Goal: Obtain resource: Download file/media

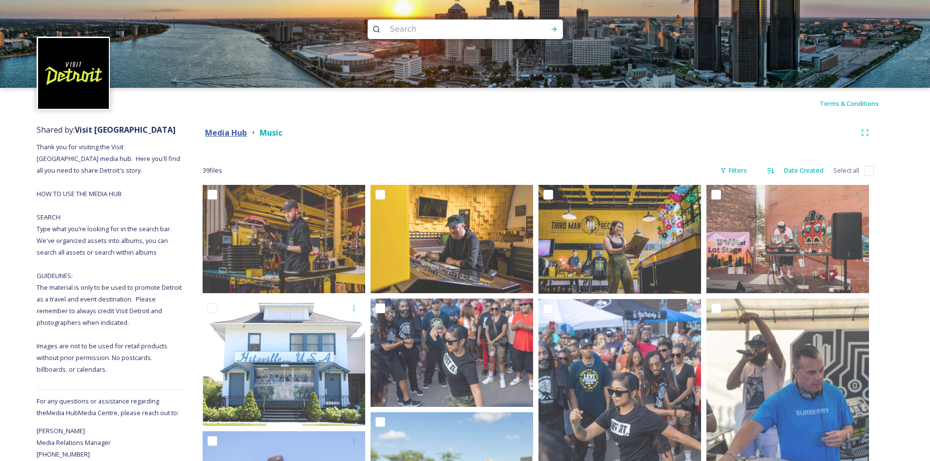
click at [235, 129] on strong "Media Hub" at bounding box center [226, 132] width 42 height 11
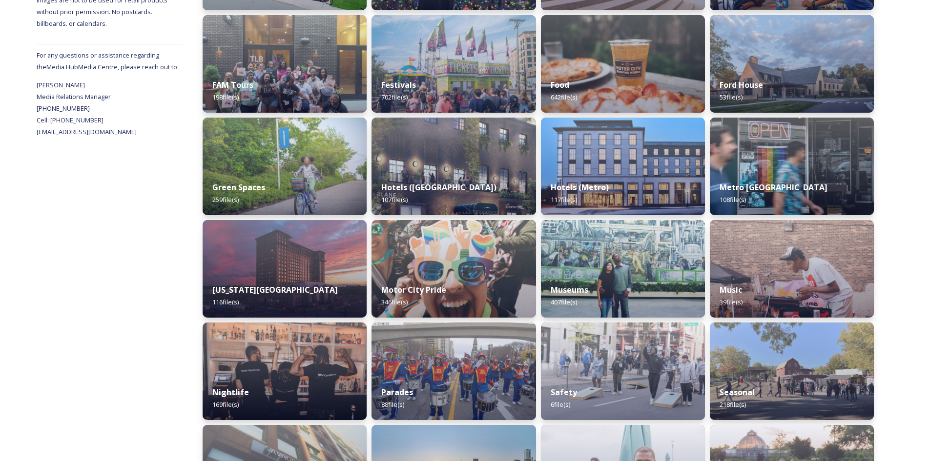
scroll to position [347, 0]
click at [291, 159] on img at bounding box center [284, 166] width 167 height 100
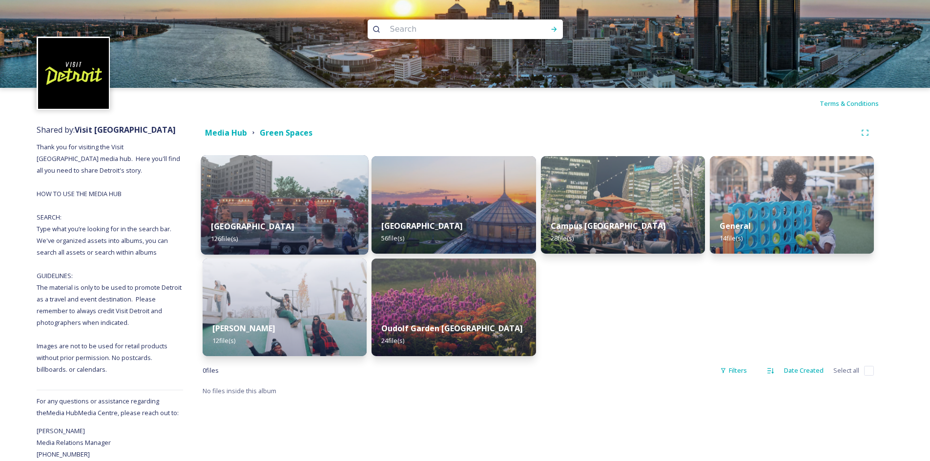
click at [327, 222] on div "Beacon Park 126 file(s)" at bounding box center [284, 232] width 167 height 44
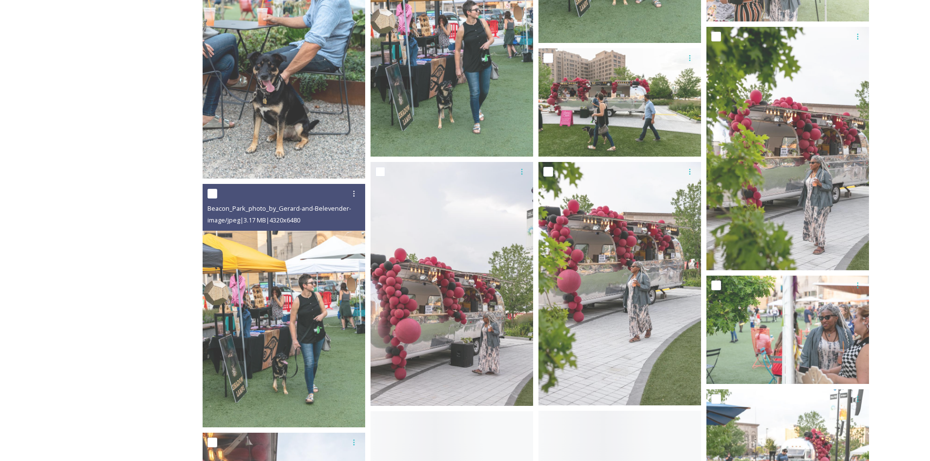
scroll to position [3697, 0]
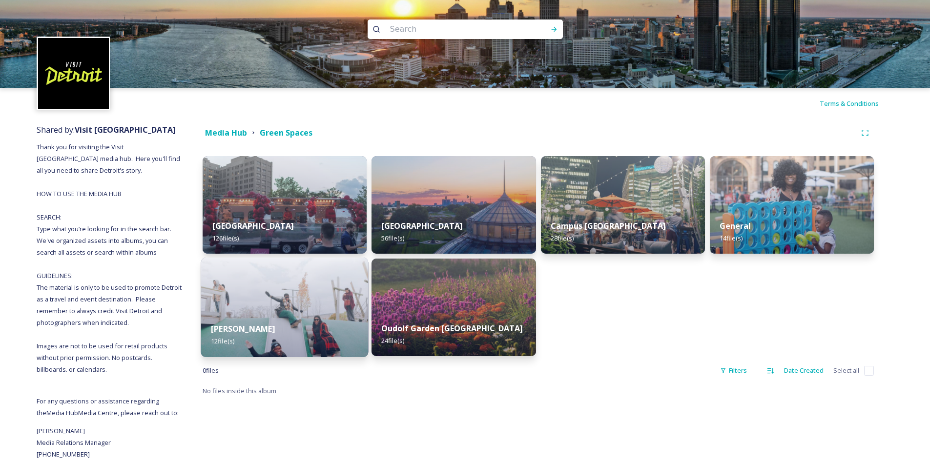
click at [296, 308] on img at bounding box center [284, 308] width 167 height 100
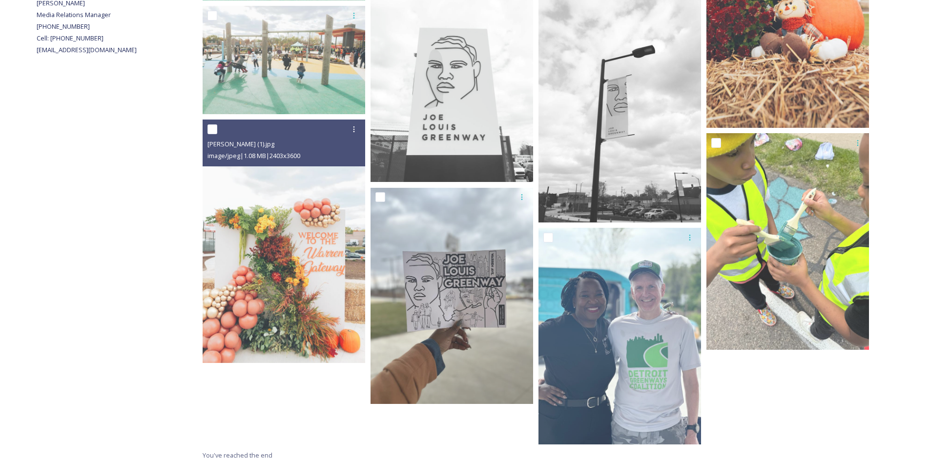
scroll to position [433, 0]
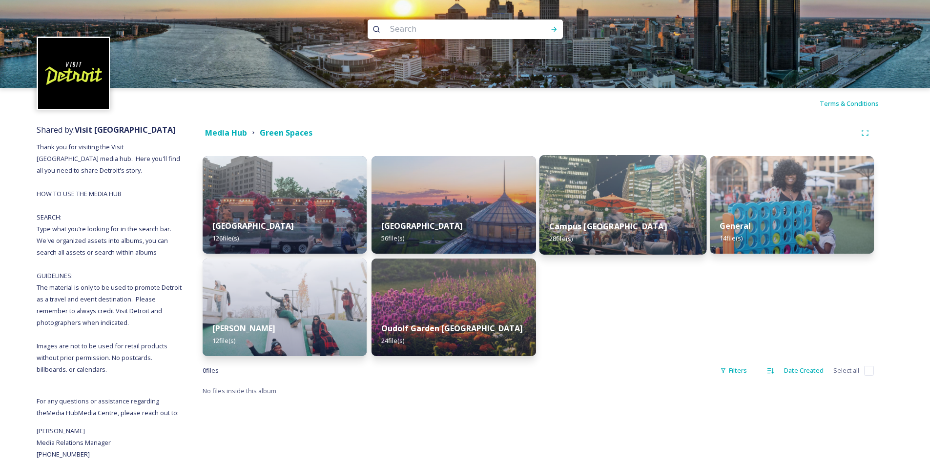
click at [615, 232] on strong "Campus [GEOGRAPHIC_DATA]" at bounding box center [608, 226] width 118 height 11
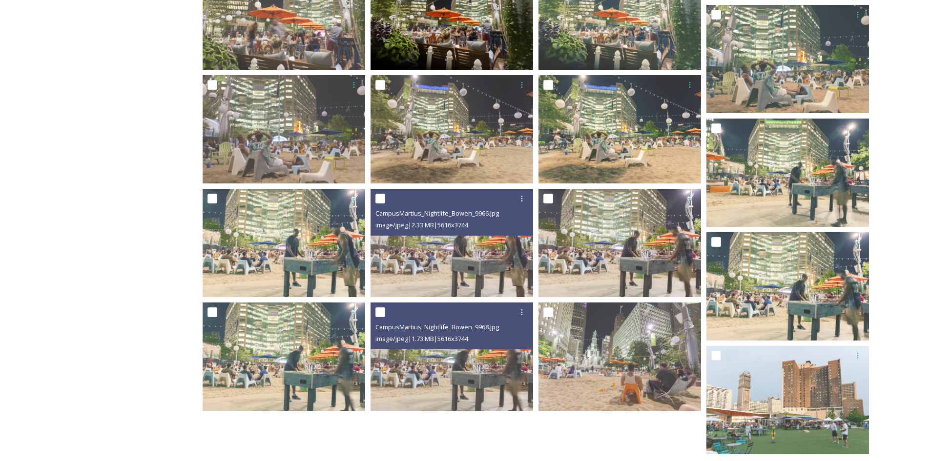
scroll to position [579, 0]
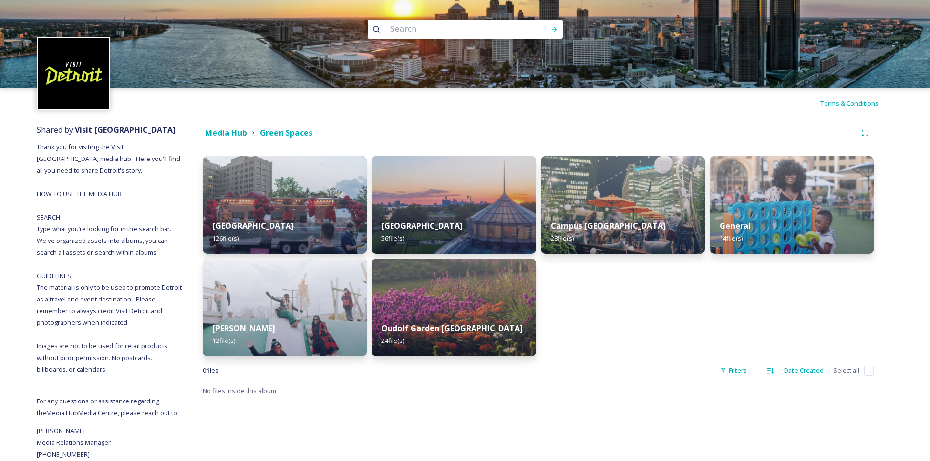
click at [475, 29] on input at bounding box center [452, 29] width 134 height 21
type input "CAR"
click at [553, 26] on icon at bounding box center [554, 29] width 8 height 8
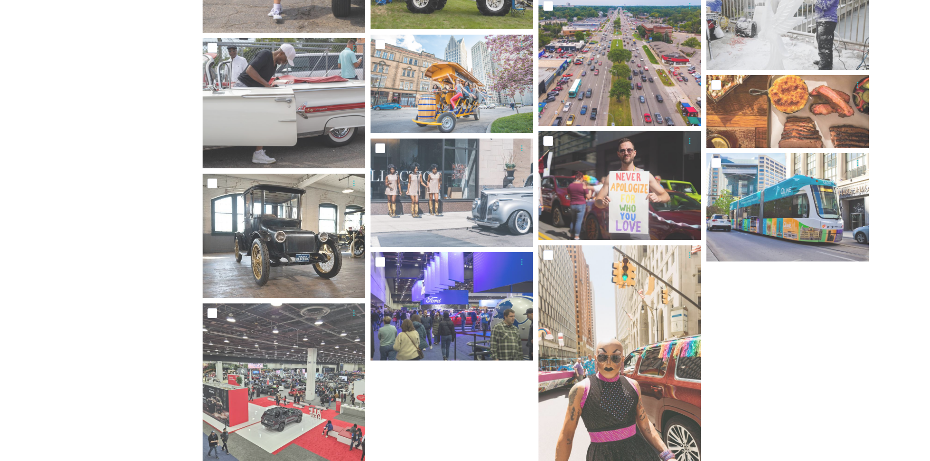
scroll to position [491, 0]
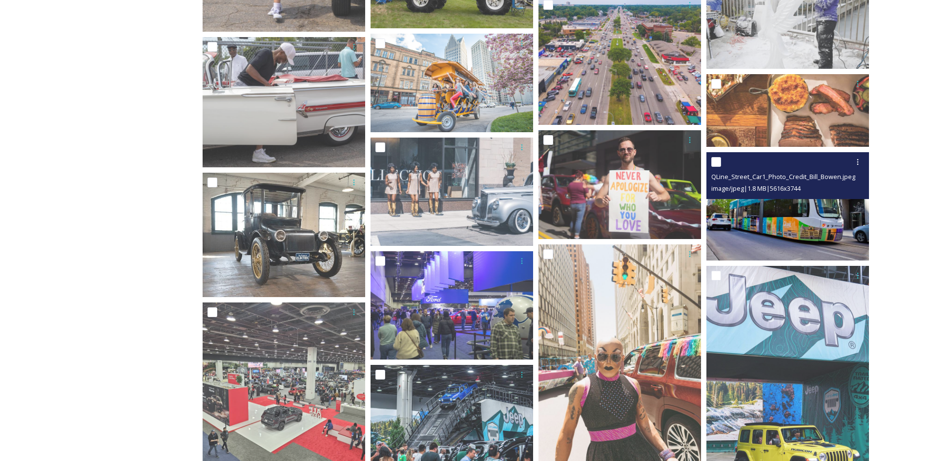
click at [827, 211] on img at bounding box center [787, 206] width 163 height 108
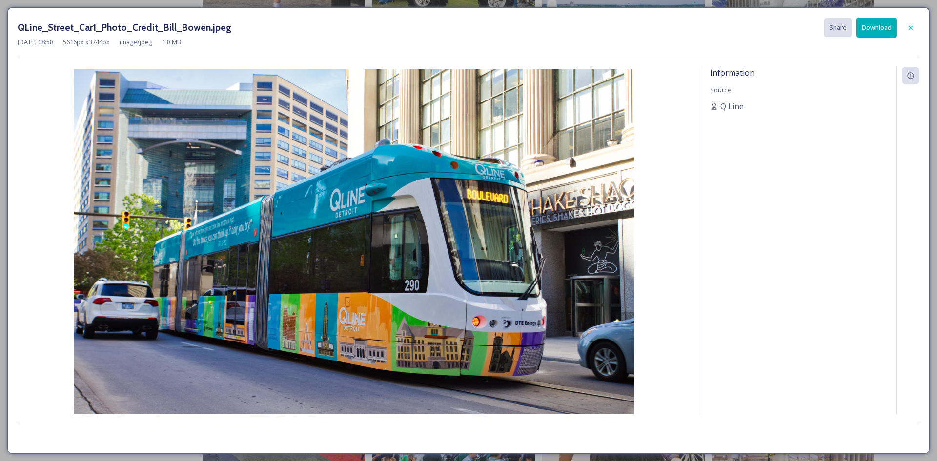
click at [874, 34] on button "Download" at bounding box center [877, 28] width 41 height 20
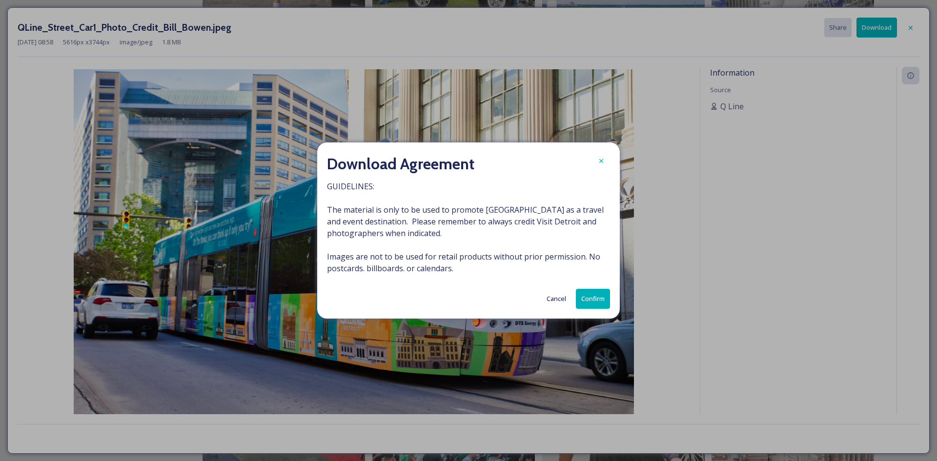
click at [585, 298] on button "Confirm" at bounding box center [593, 299] width 34 height 20
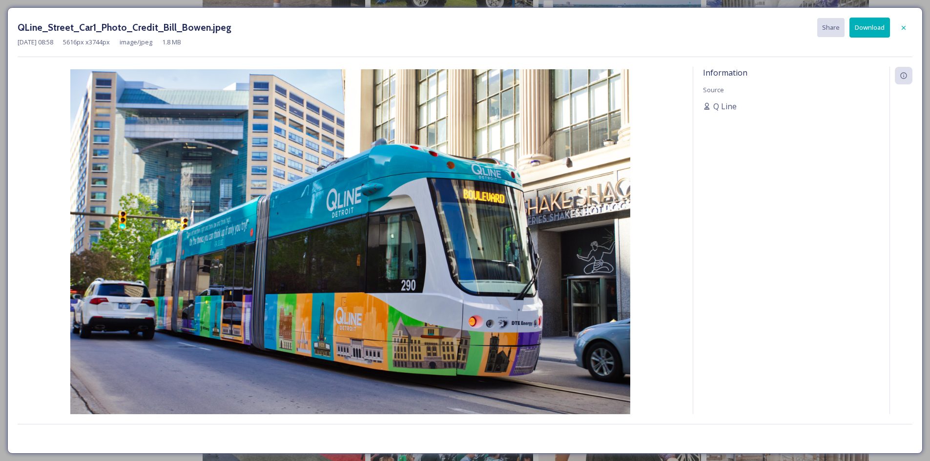
scroll to position [445, 0]
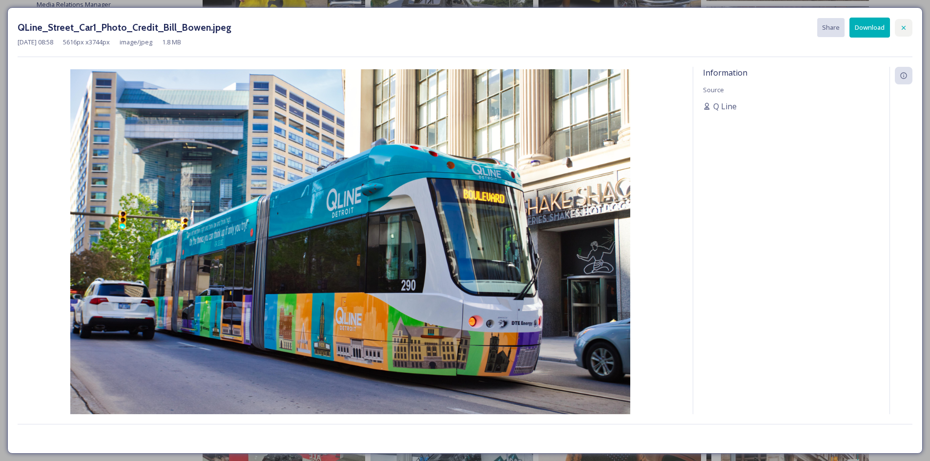
click at [901, 21] on div at bounding box center [904, 28] width 18 height 18
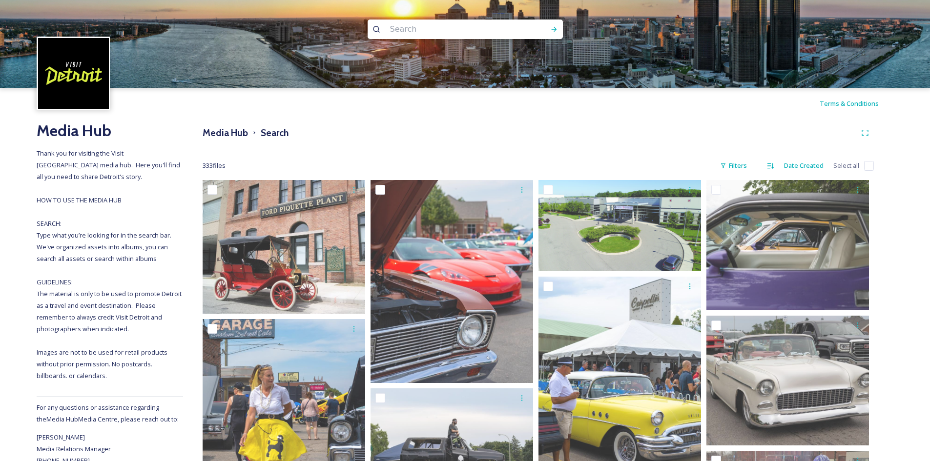
click at [438, 24] on input at bounding box center [452, 29] width 134 height 21
type input "people mover"
click at [555, 18] on img at bounding box center [465, 44] width 930 height 88
click at [555, 27] on icon at bounding box center [554, 29] width 8 height 8
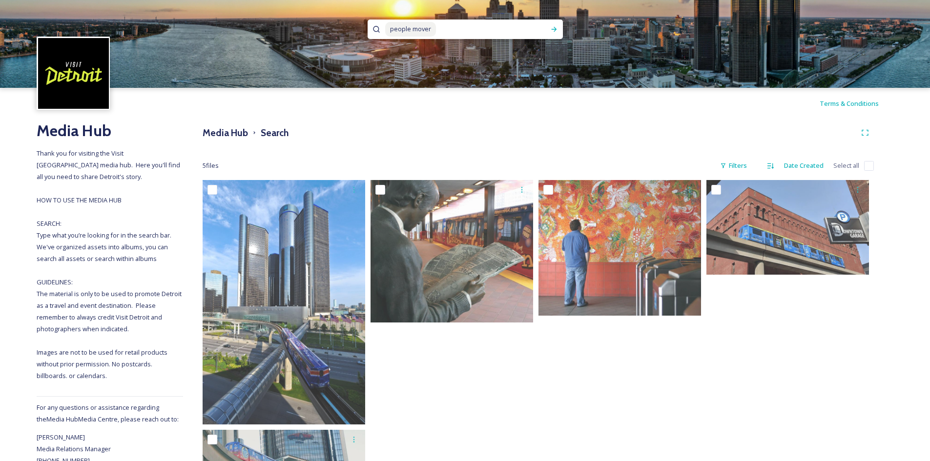
click at [440, 24] on input at bounding box center [491, 29] width 108 height 21
type input "p"
type input "qline"
click at [558, 34] on div "Run Search" at bounding box center [554, 29] width 18 height 18
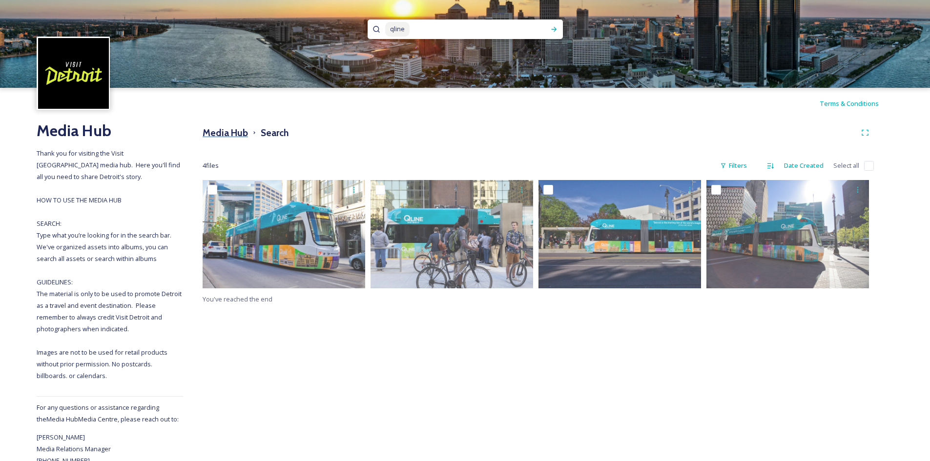
click at [227, 137] on h3 "Media Hub" at bounding box center [225, 133] width 45 height 14
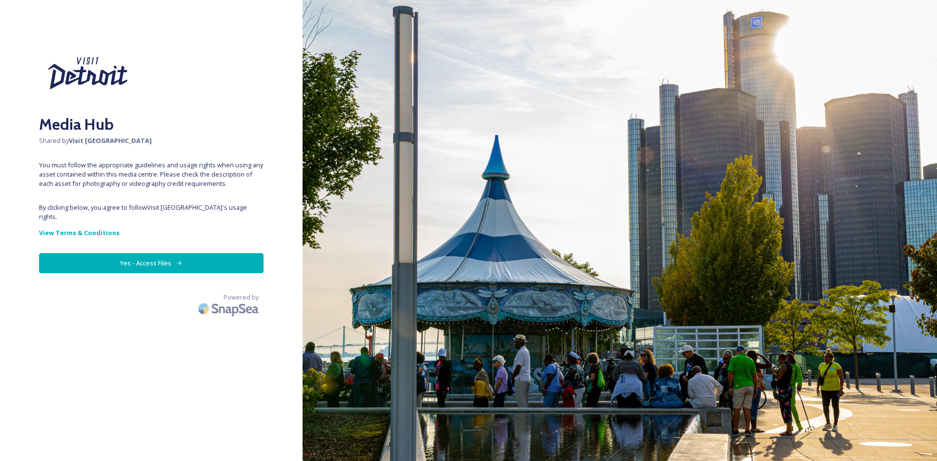
click at [212, 242] on div "Media Hub Shared by Visit [GEOGRAPHIC_DATA] You must follow the appropriate gui…" at bounding box center [151, 230] width 303 height 383
click at [211, 253] on button "Yes - Access Files" at bounding box center [151, 263] width 225 height 20
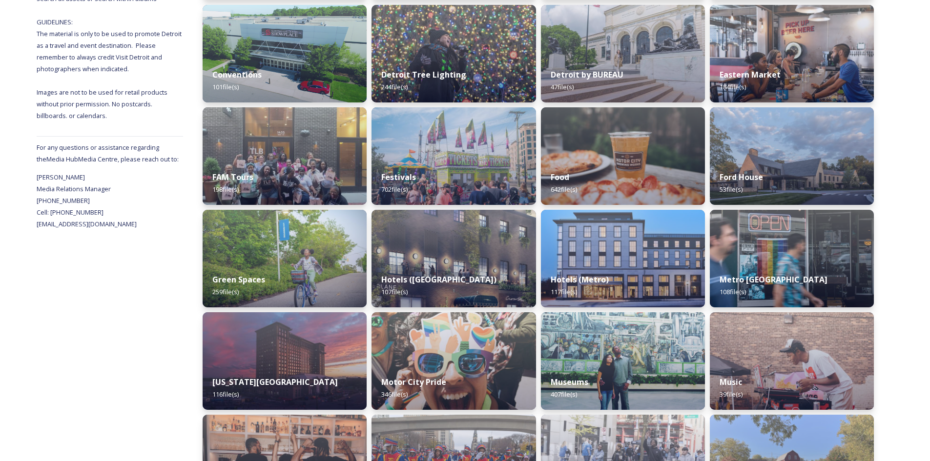
scroll to position [255, 0]
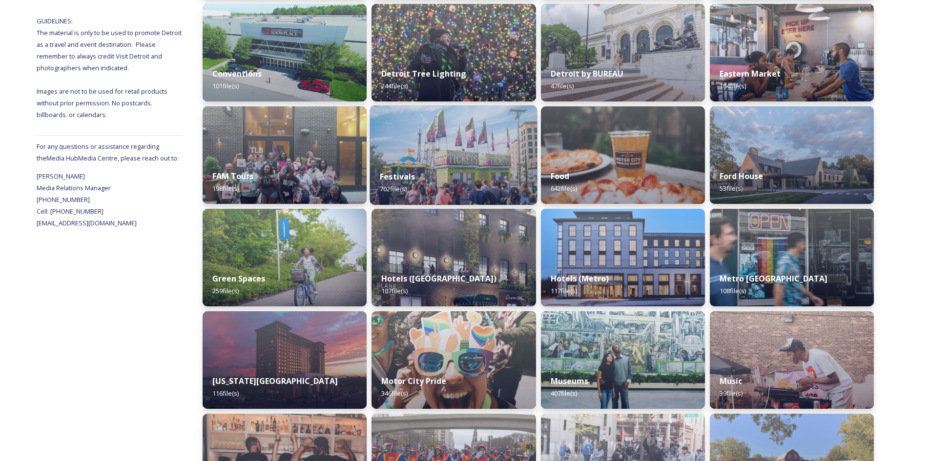
click at [450, 164] on div "Festivals 702 file(s)" at bounding box center [453, 183] width 167 height 44
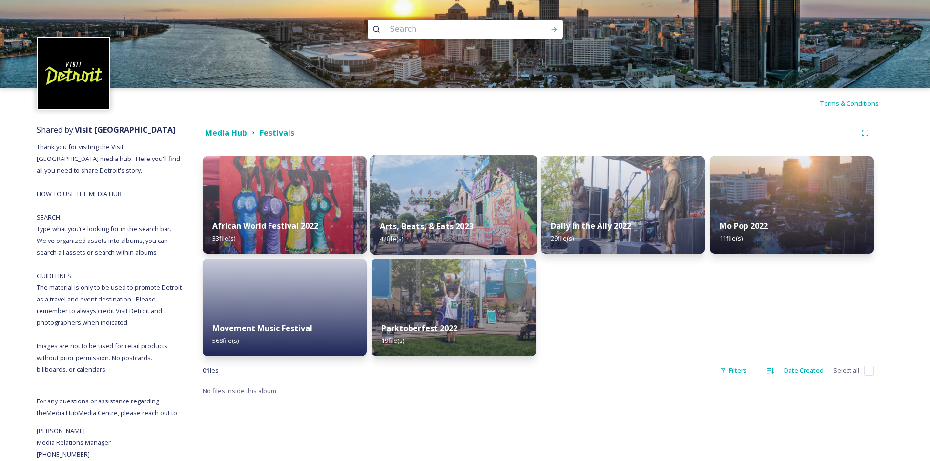
click at [439, 195] on img at bounding box center [453, 205] width 167 height 100
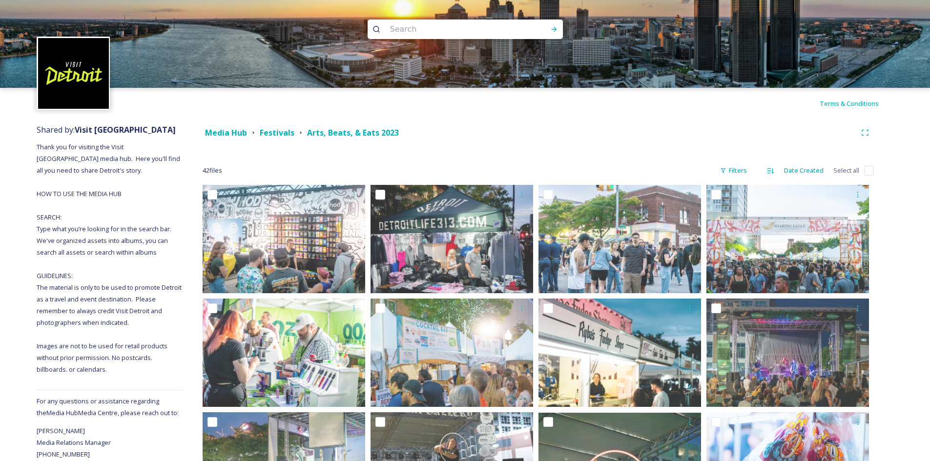
click at [406, 37] on input at bounding box center [452, 29] width 134 height 21
type input "cruise ship"
click at [559, 28] on div "Run Search" at bounding box center [554, 29] width 18 height 18
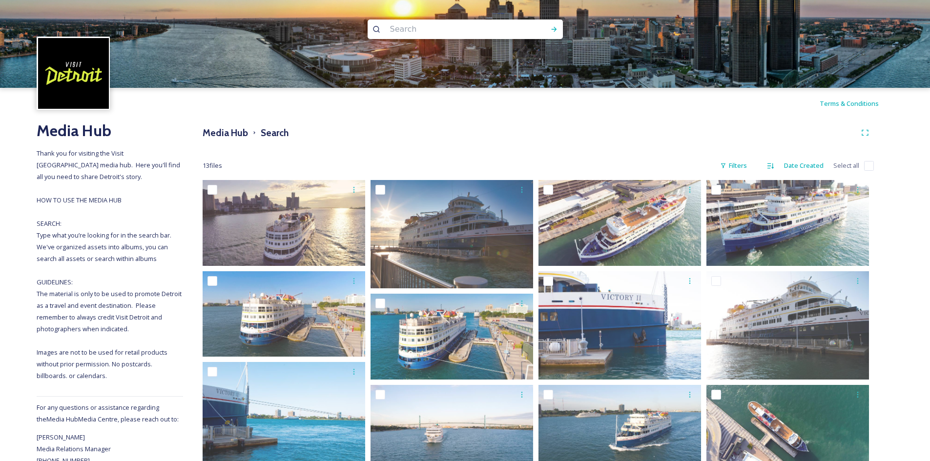
click at [405, 27] on input at bounding box center [452, 29] width 134 height 21
click at [220, 129] on h3 "Media Hub" at bounding box center [225, 133] width 45 height 14
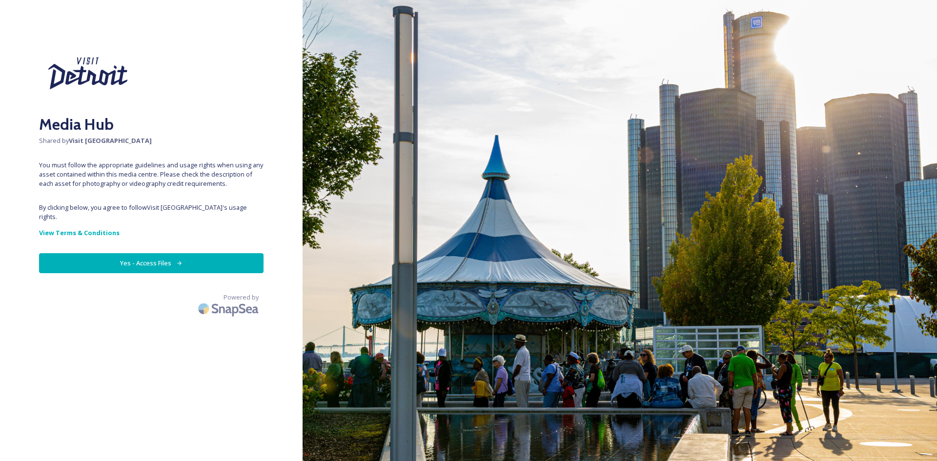
click at [183, 263] on button "Yes - Access Files" at bounding box center [151, 263] width 225 height 20
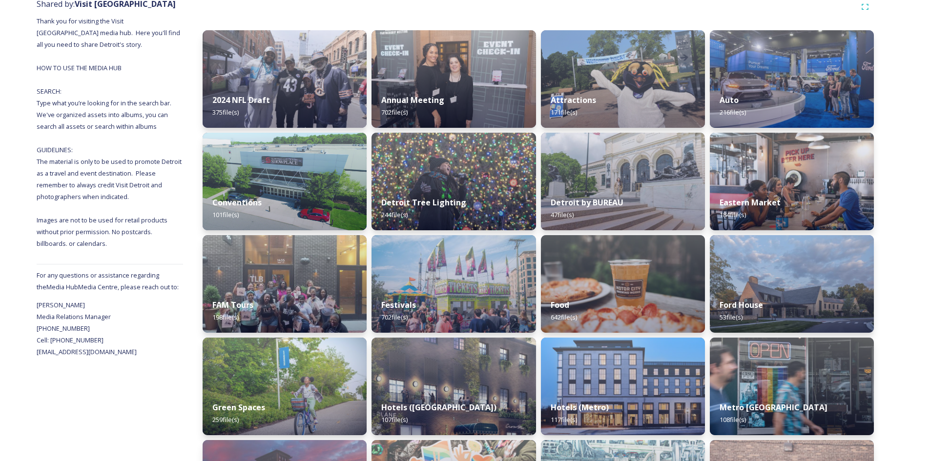
scroll to position [127, 0]
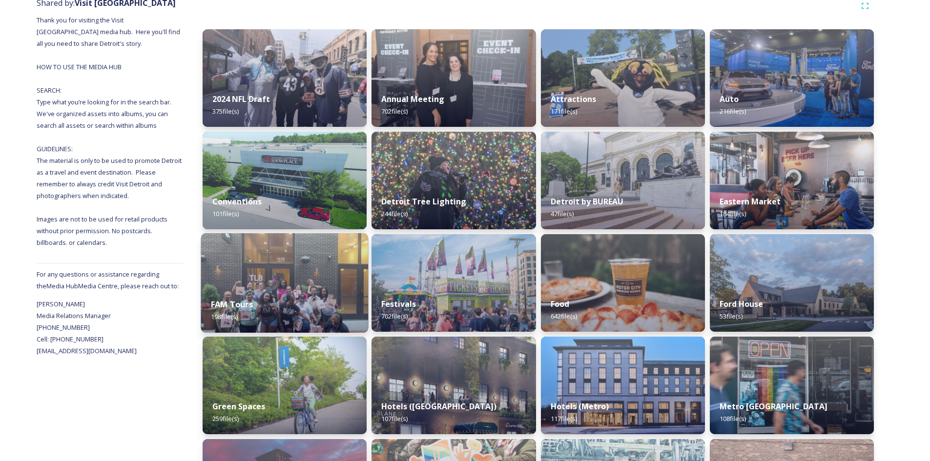
click at [285, 293] on div "FAM Tours 198 file(s)" at bounding box center [284, 310] width 167 height 44
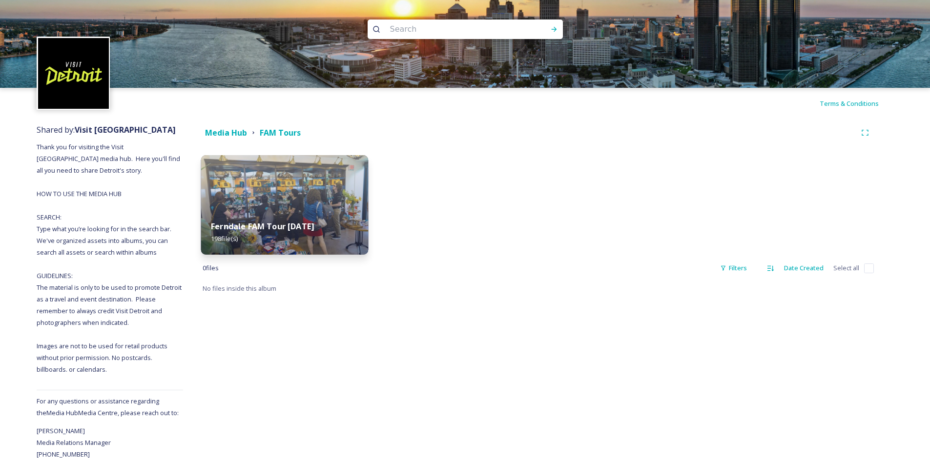
click at [312, 189] on img at bounding box center [284, 205] width 167 height 100
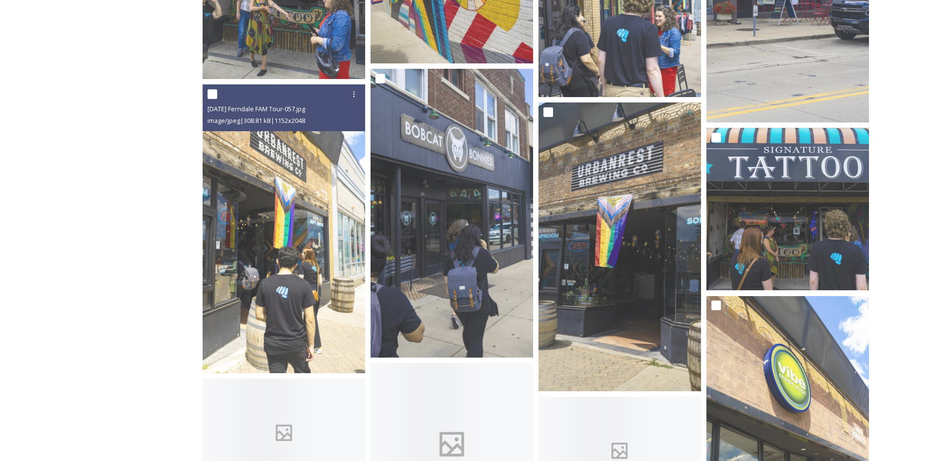
scroll to position [2430, 0]
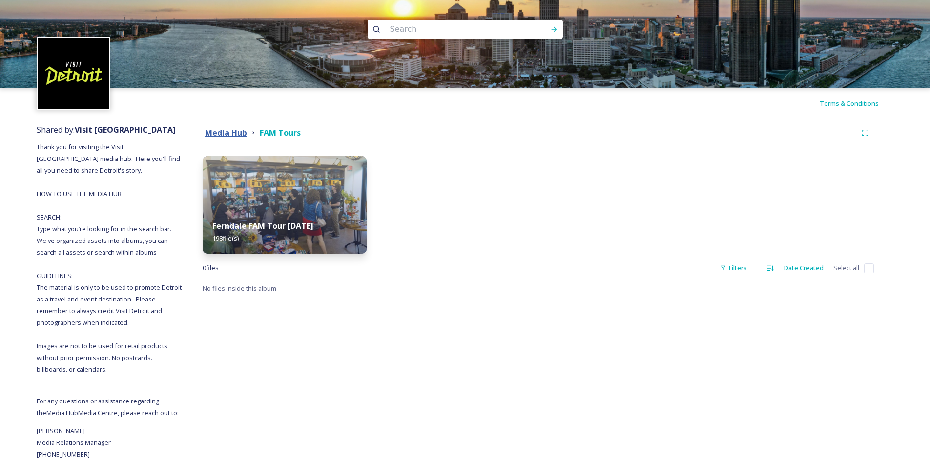
click at [218, 131] on strong "Media Hub" at bounding box center [226, 132] width 42 height 11
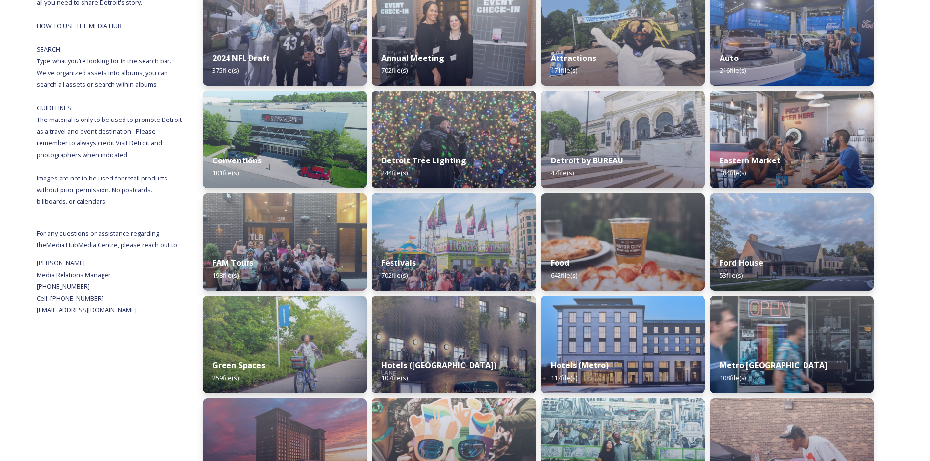
scroll to position [166, 0]
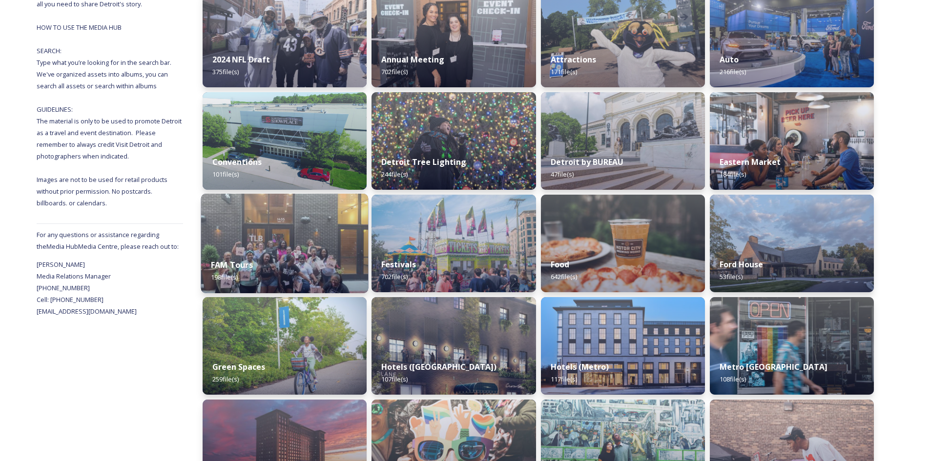
click at [329, 282] on div "FAM Tours 198 file(s)" at bounding box center [284, 271] width 167 height 44
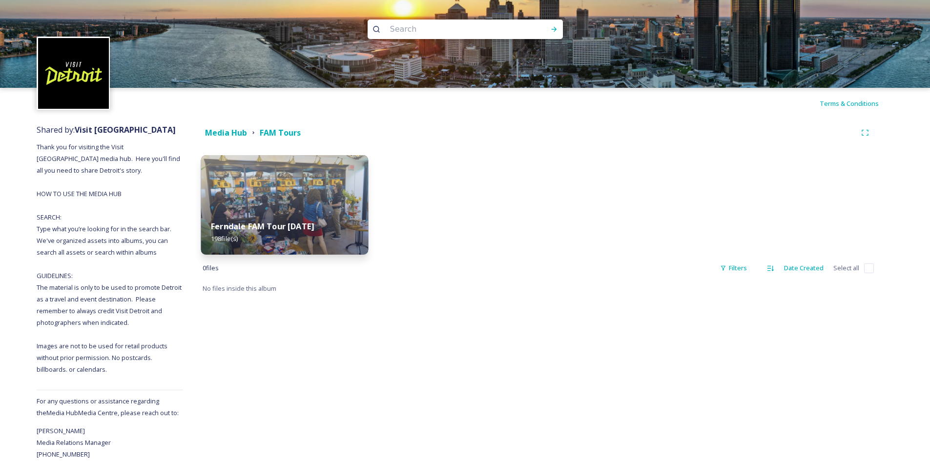
click at [337, 206] on img at bounding box center [284, 205] width 167 height 100
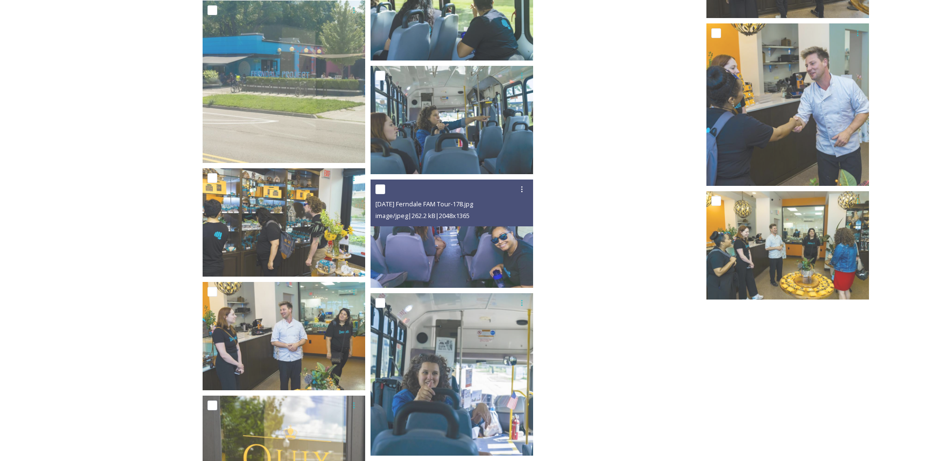
scroll to position [9207, 0]
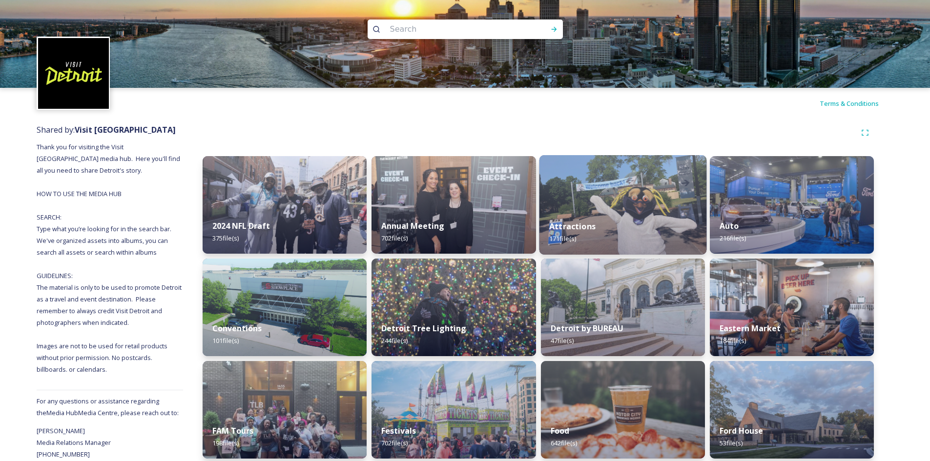
click at [606, 231] on div "Attractions 171 file(s)" at bounding box center [622, 232] width 167 height 44
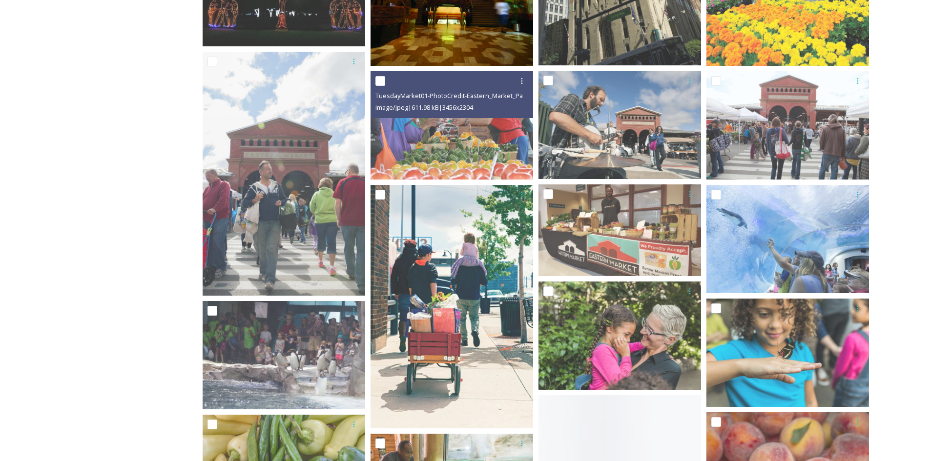
scroll to position [575, 0]
